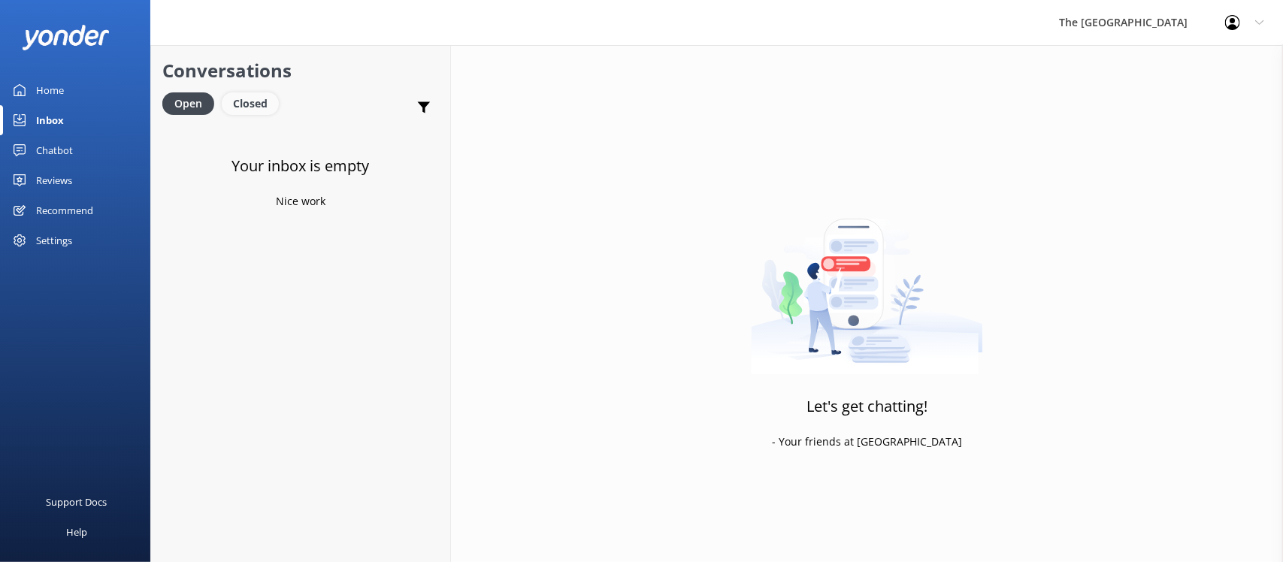
click at [255, 103] on div "Closed" at bounding box center [250, 103] width 57 height 23
click at [186, 110] on div "Open" at bounding box center [187, 103] width 50 height 23
drag, startPoint x: 252, startPoint y: 110, endPoint x: 216, endPoint y: 95, distance: 38.4
click at [252, 109] on div "Closed" at bounding box center [250, 103] width 57 height 23
click at [182, 95] on div "Open" at bounding box center [187, 103] width 50 height 23
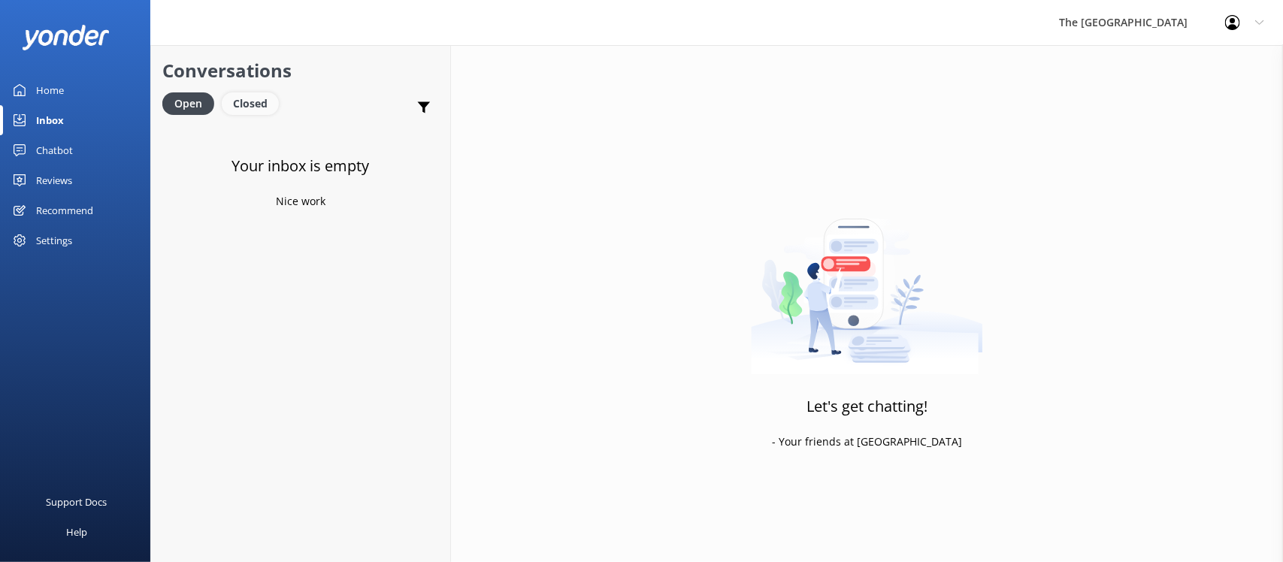
click at [249, 109] on div "Closed" at bounding box center [250, 103] width 57 height 23
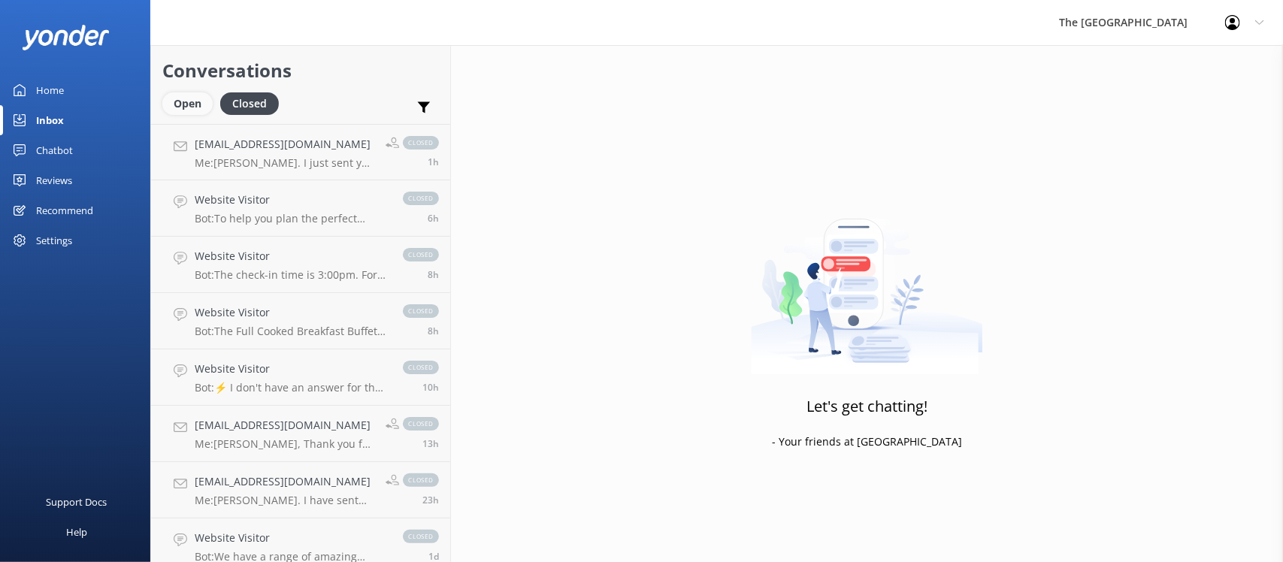
click at [197, 100] on div "Open" at bounding box center [187, 103] width 50 height 23
